Goal: Use online tool/utility: Use online tool/utility

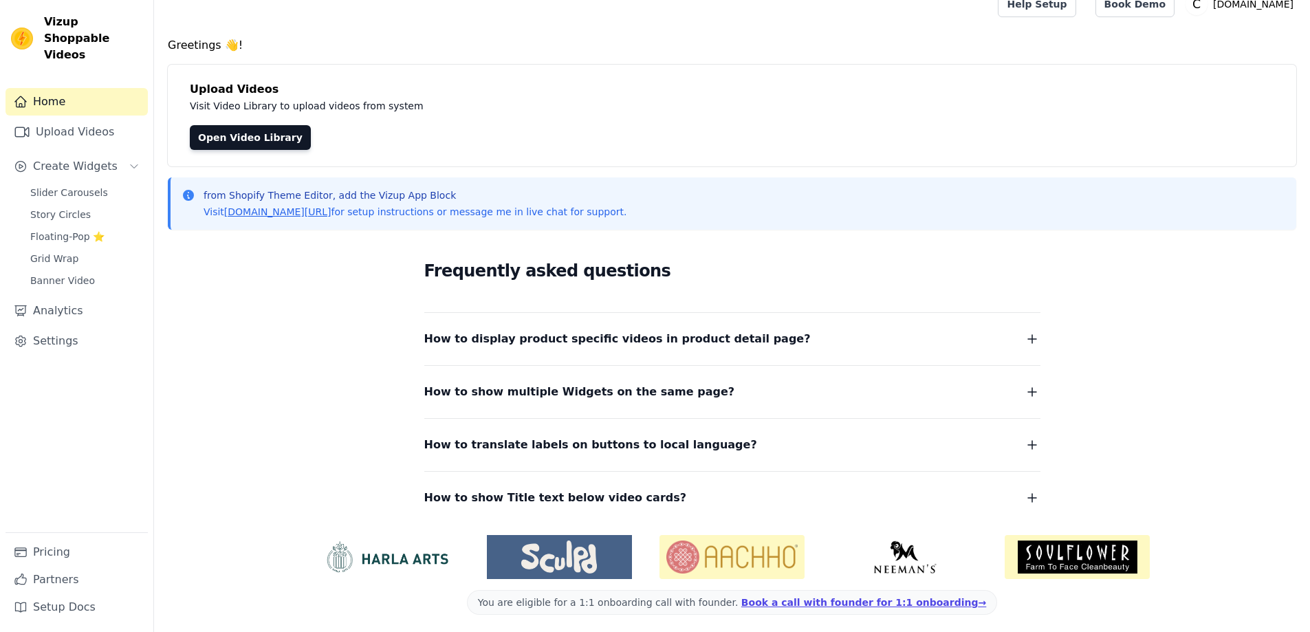
scroll to position [23, 0]
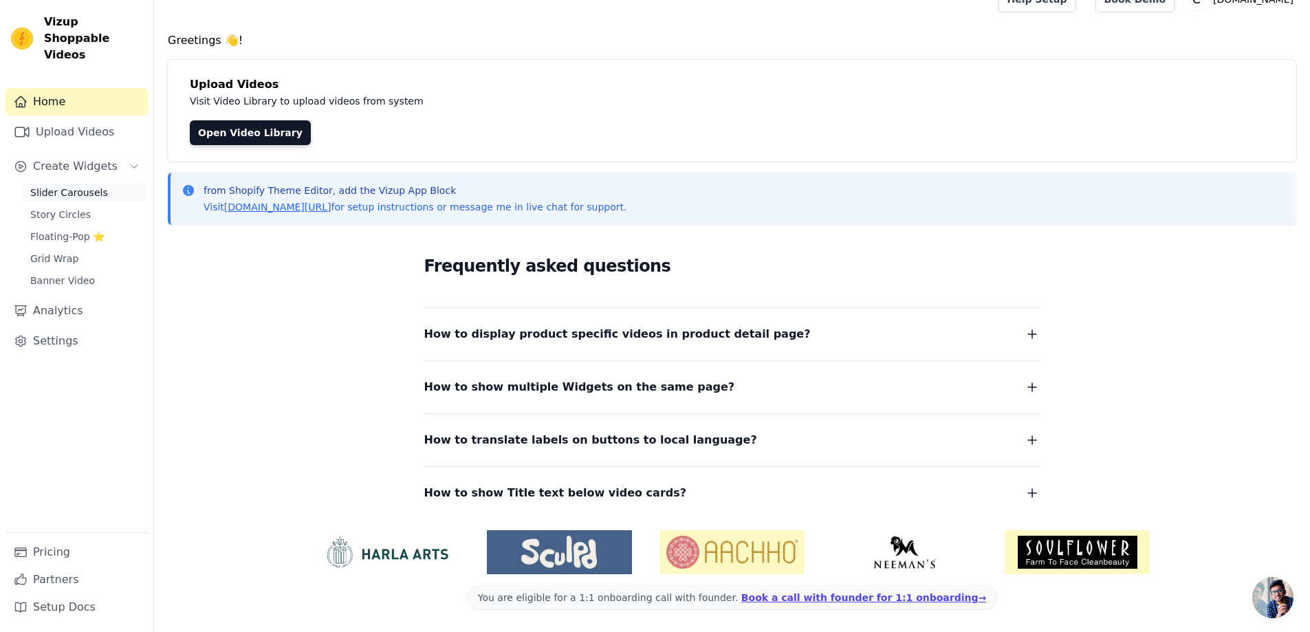
click at [74, 186] on span "Slider Carousels" at bounding box center [69, 193] width 78 height 14
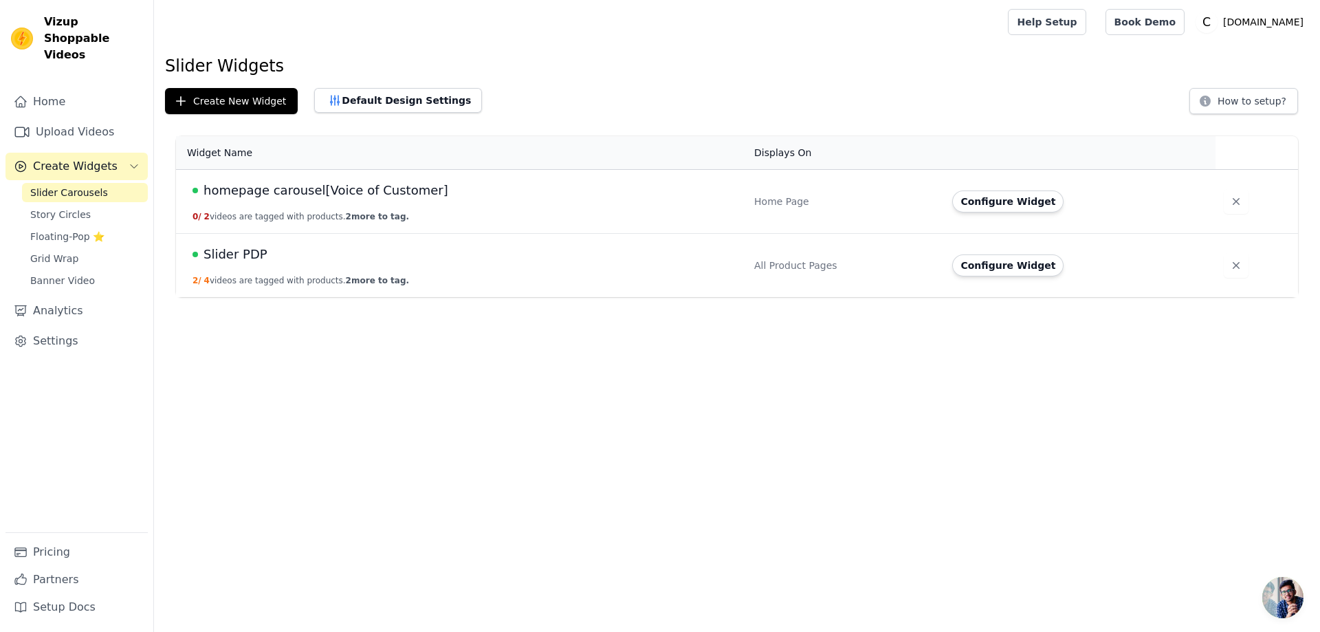
click at [242, 188] on span "homepage carousel[Voice of Customer]" at bounding box center [326, 190] width 245 height 19
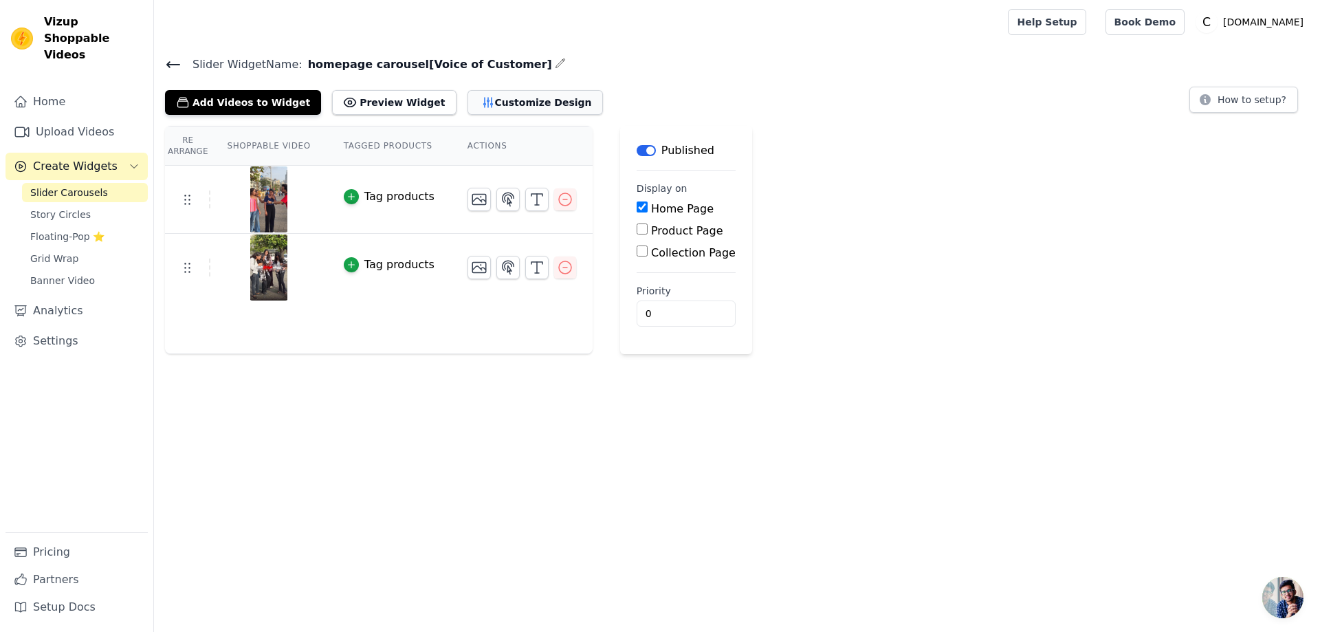
click at [509, 105] on button "Customize Design" at bounding box center [535, 102] width 135 height 25
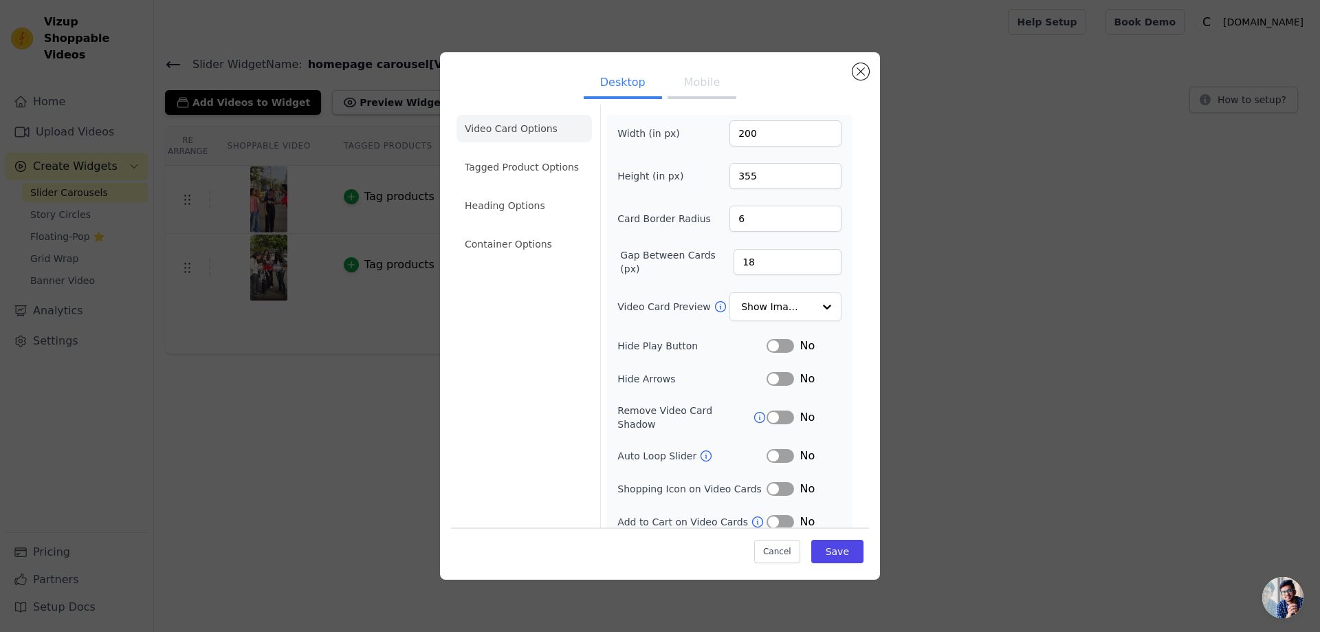
scroll to position [6, 0]
click at [521, 174] on li "Tagged Product Options" at bounding box center [524, 166] width 135 height 28
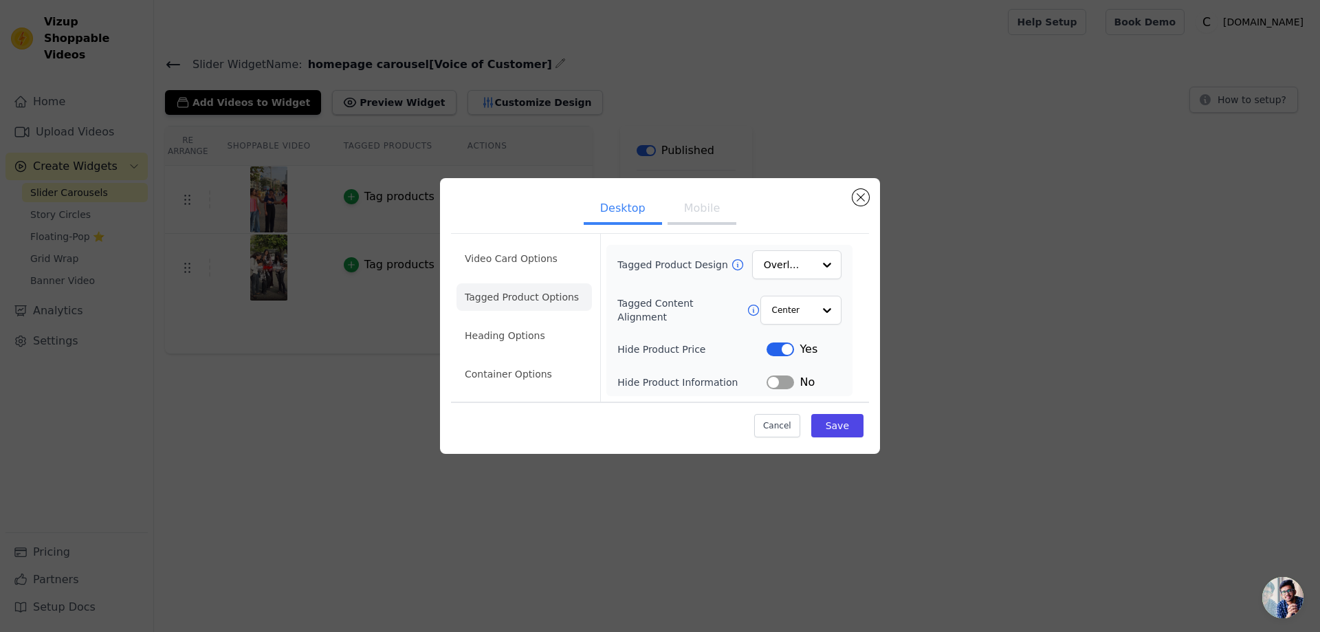
scroll to position [0, 0]
click at [512, 343] on li "Heading Options" at bounding box center [524, 336] width 135 height 28
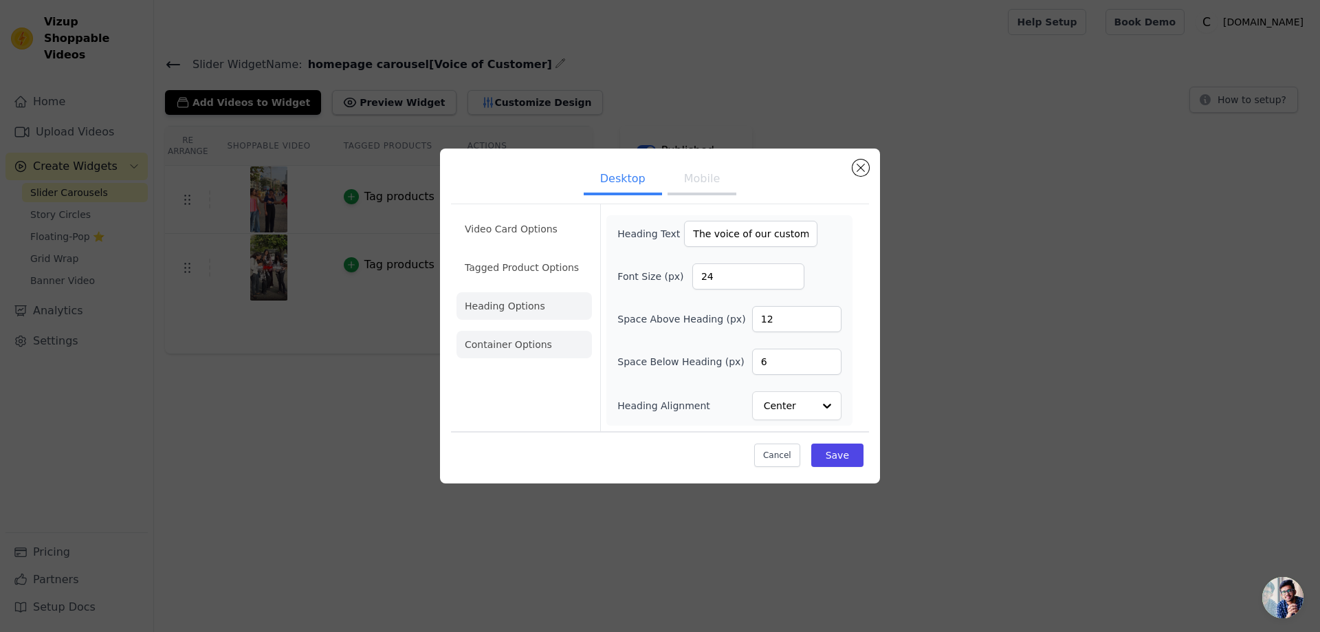
click at [508, 347] on li "Container Options" at bounding box center [524, 345] width 135 height 28
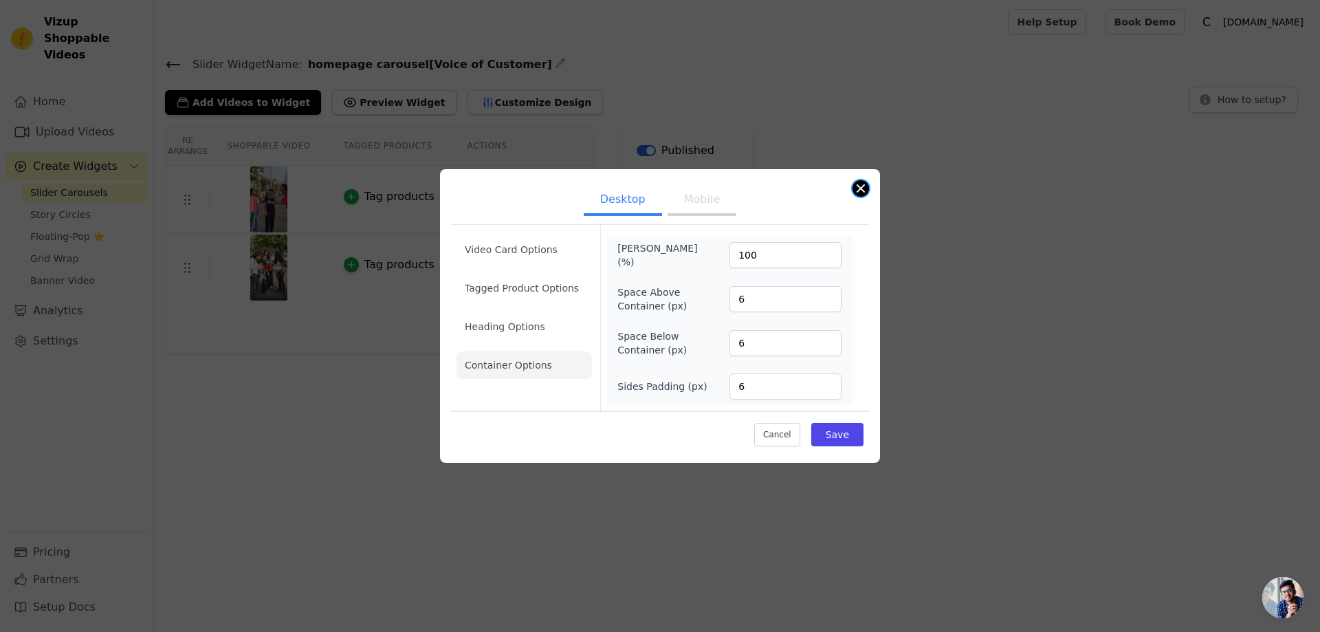
click at [860, 185] on button "Close modal" at bounding box center [861, 188] width 17 height 17
